Goal: Transaction & Acquisition: Purchase product/service

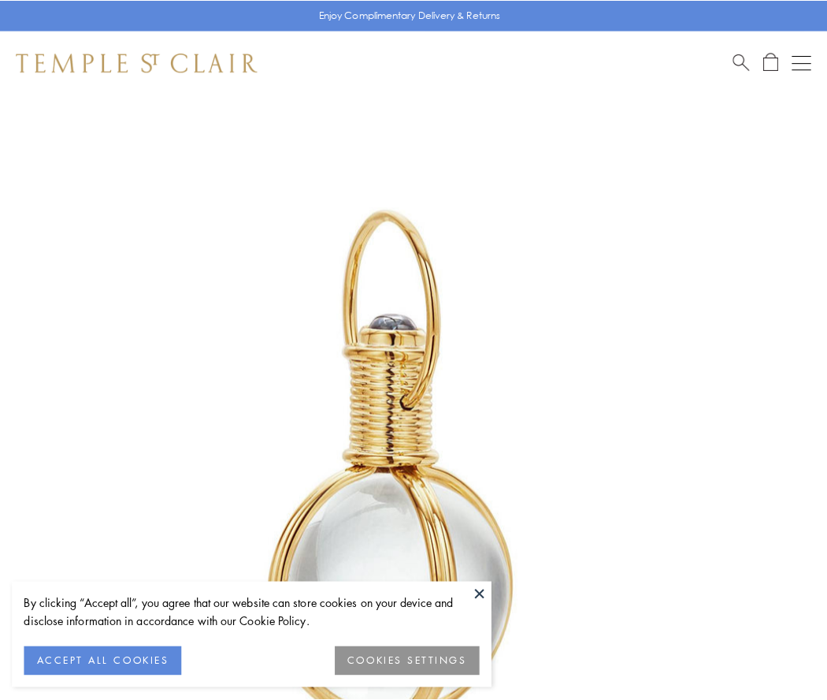
scroll to position [411, 0]
